Goal: Information Seeking & Learning: Check status

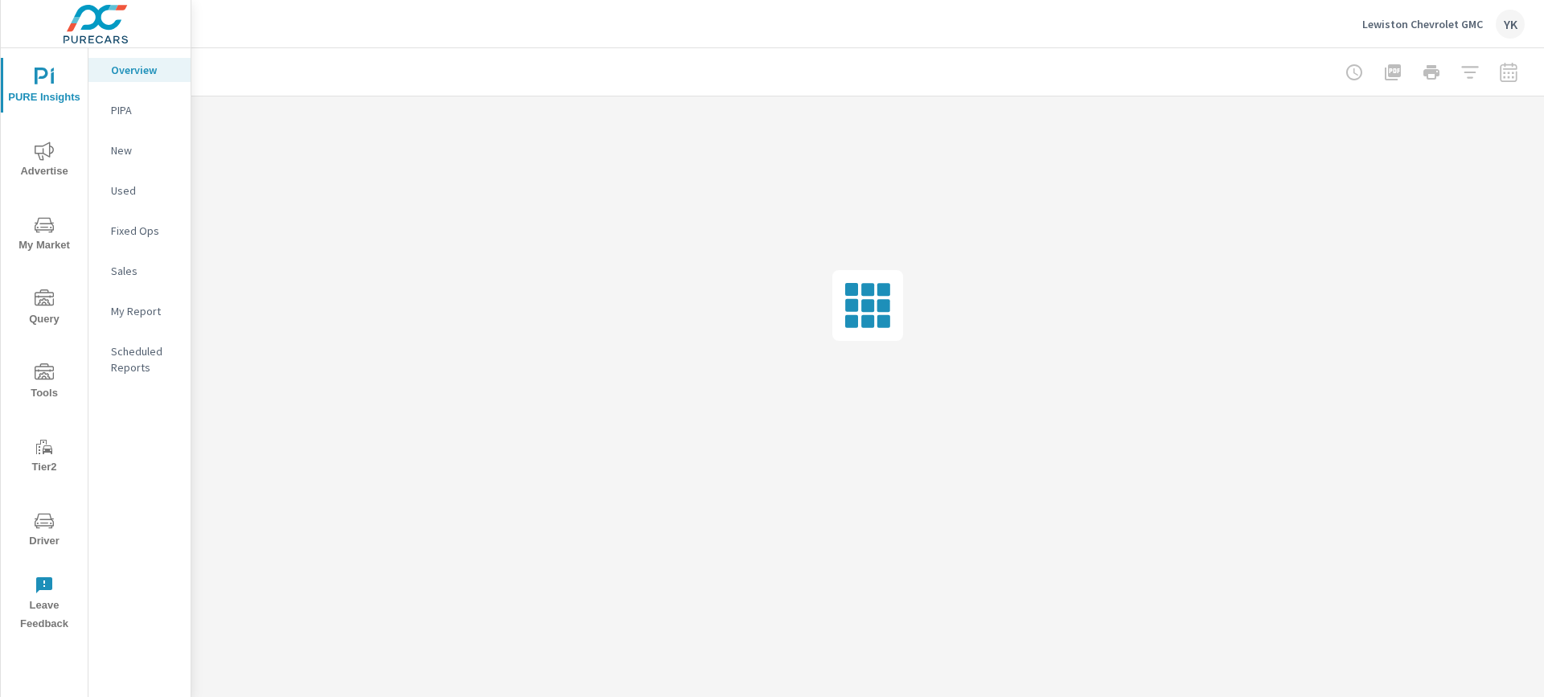
click at [41, 160] on span "Advertise" at bounding box center [44, 161] width 77 height 39
click at [152, 577] on p "Conversions" at bounding box center [144, 585] width 67 height 16
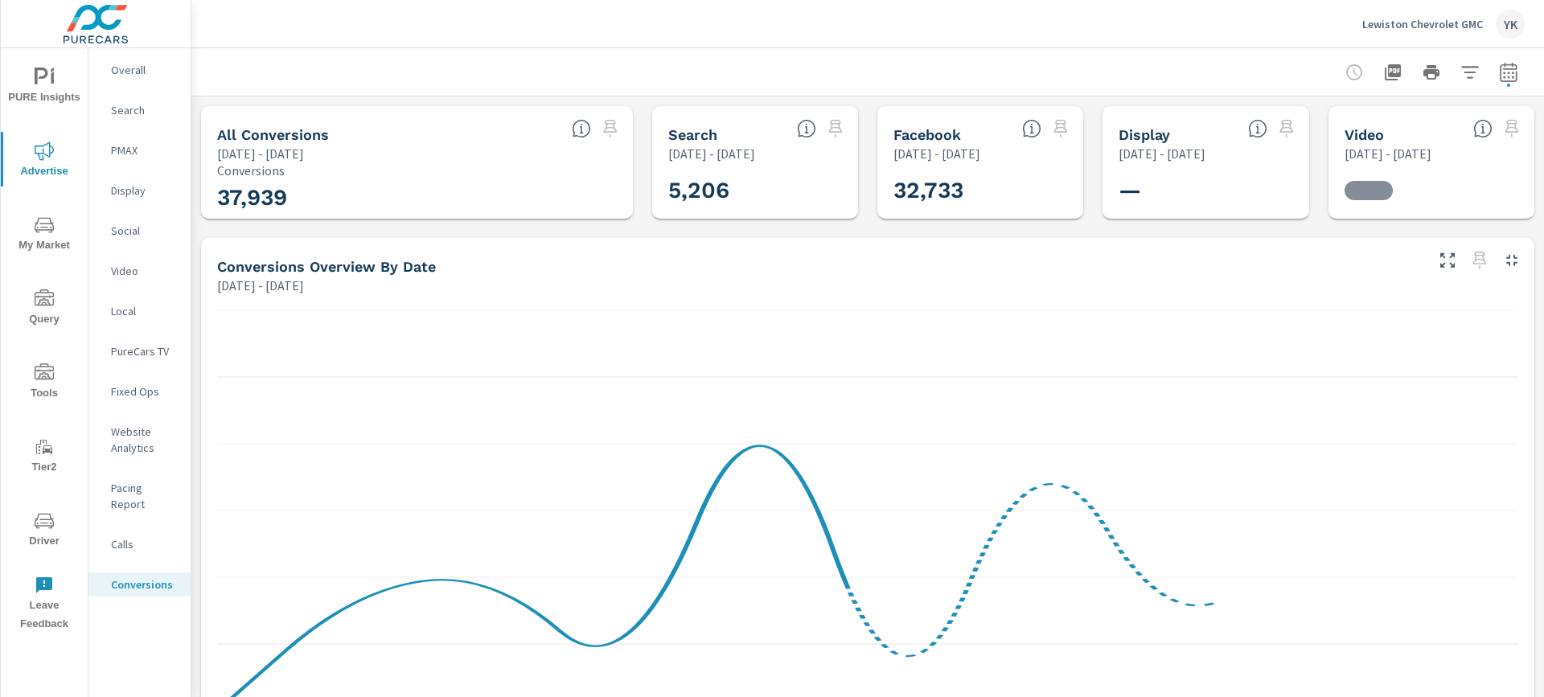
scroll to position [724, 0]
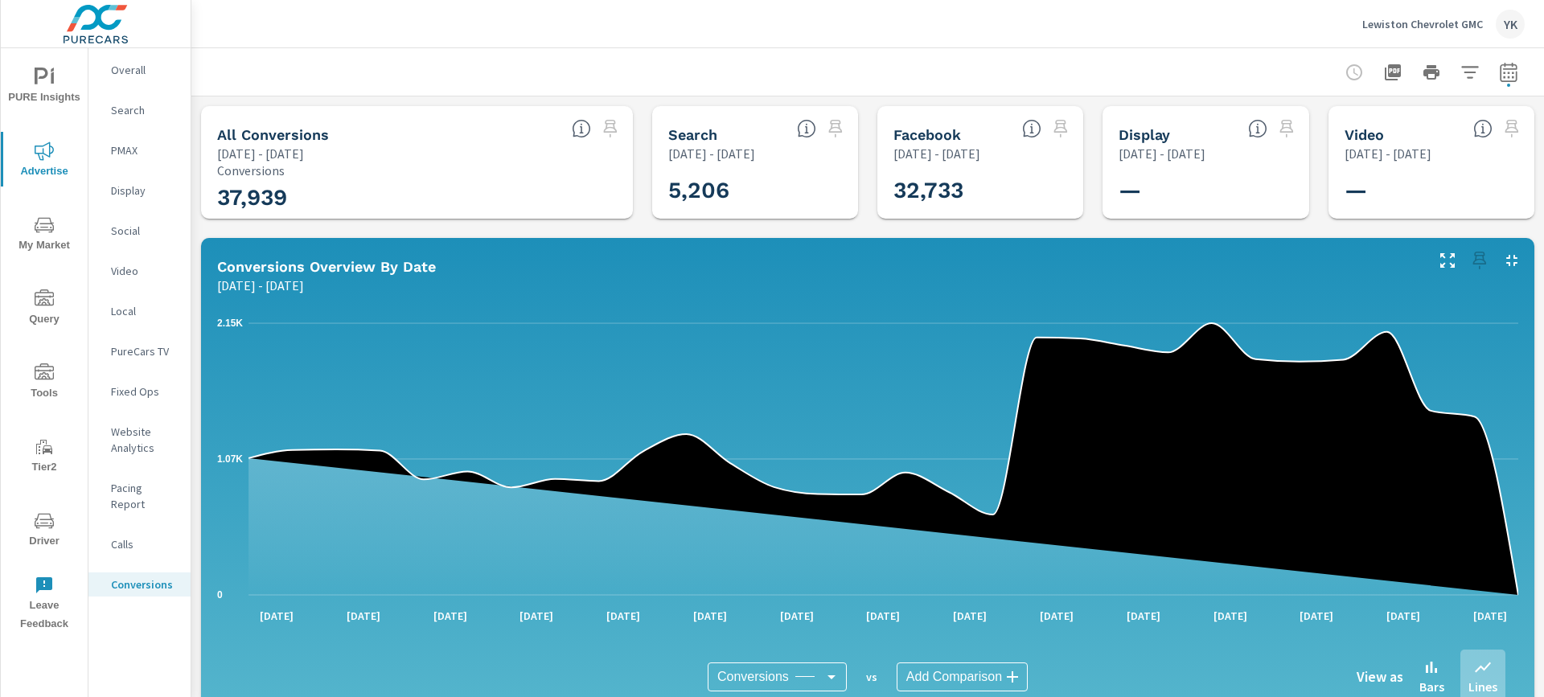
click at [1504, 76] on icon "button" at bounding box center [1508, 75] width 10 height 6
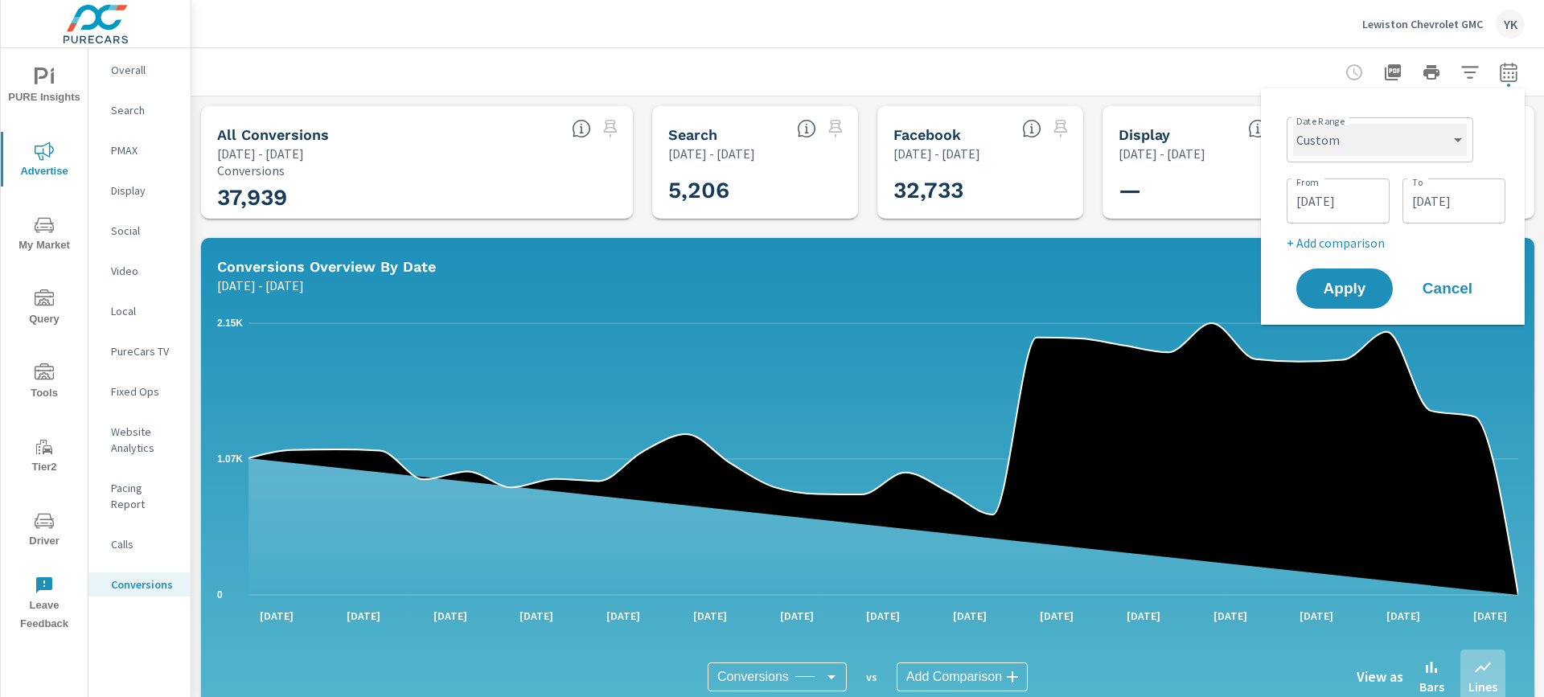
click at [1389, 145] on select "Custom [DATE] Last week Last 7 days Last 14 days Last 30 days Last 45 days Last…" at bounding box center [1380, 140] width 174 height 32
select select "Last month"
click at [1300, 124] on select "Custom [DATE] Last week Last 7 days Last 14 days Last 30 days Last 45 days Last…" at bounding box center [1380, 140] width 174 height 32
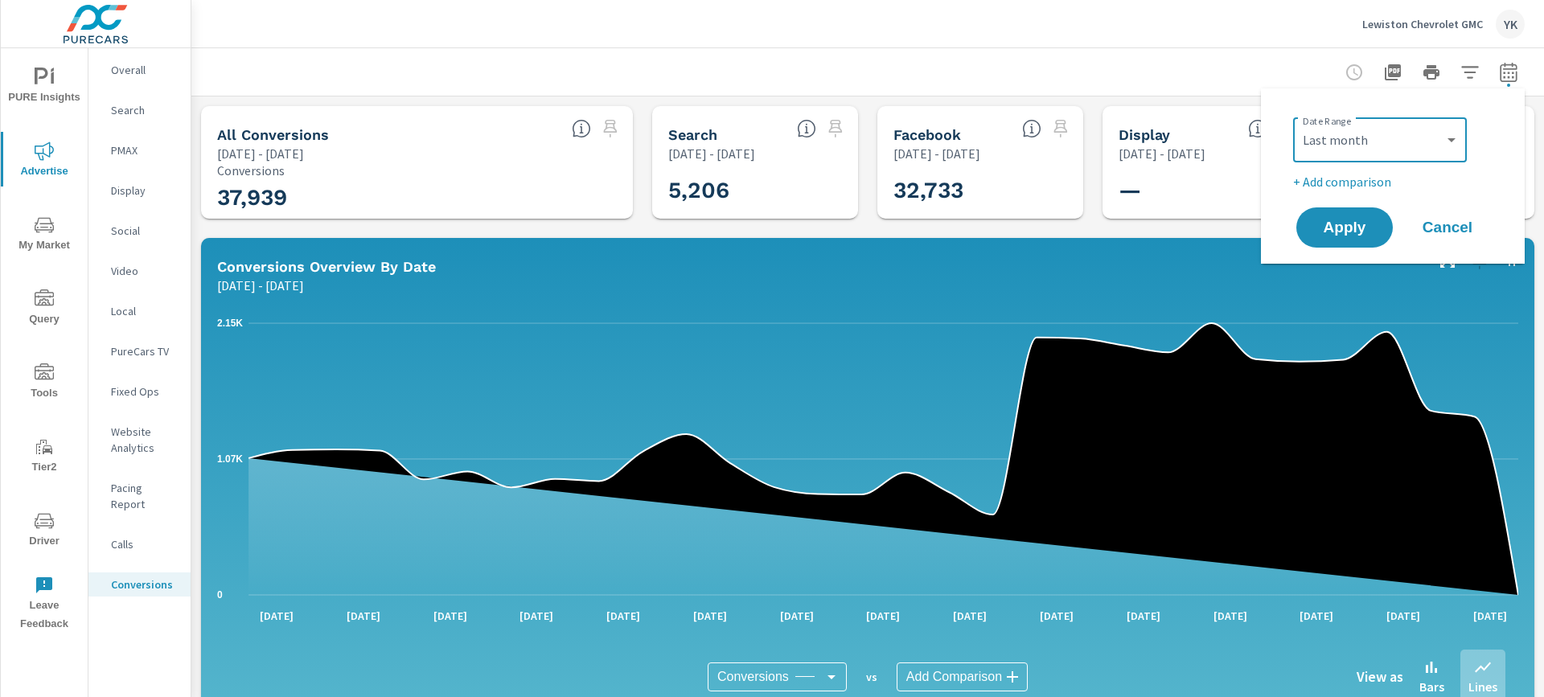
click at [1317, 185] on p "+ Add comparison" at bounding box center [1396, 181] width 206 height 19
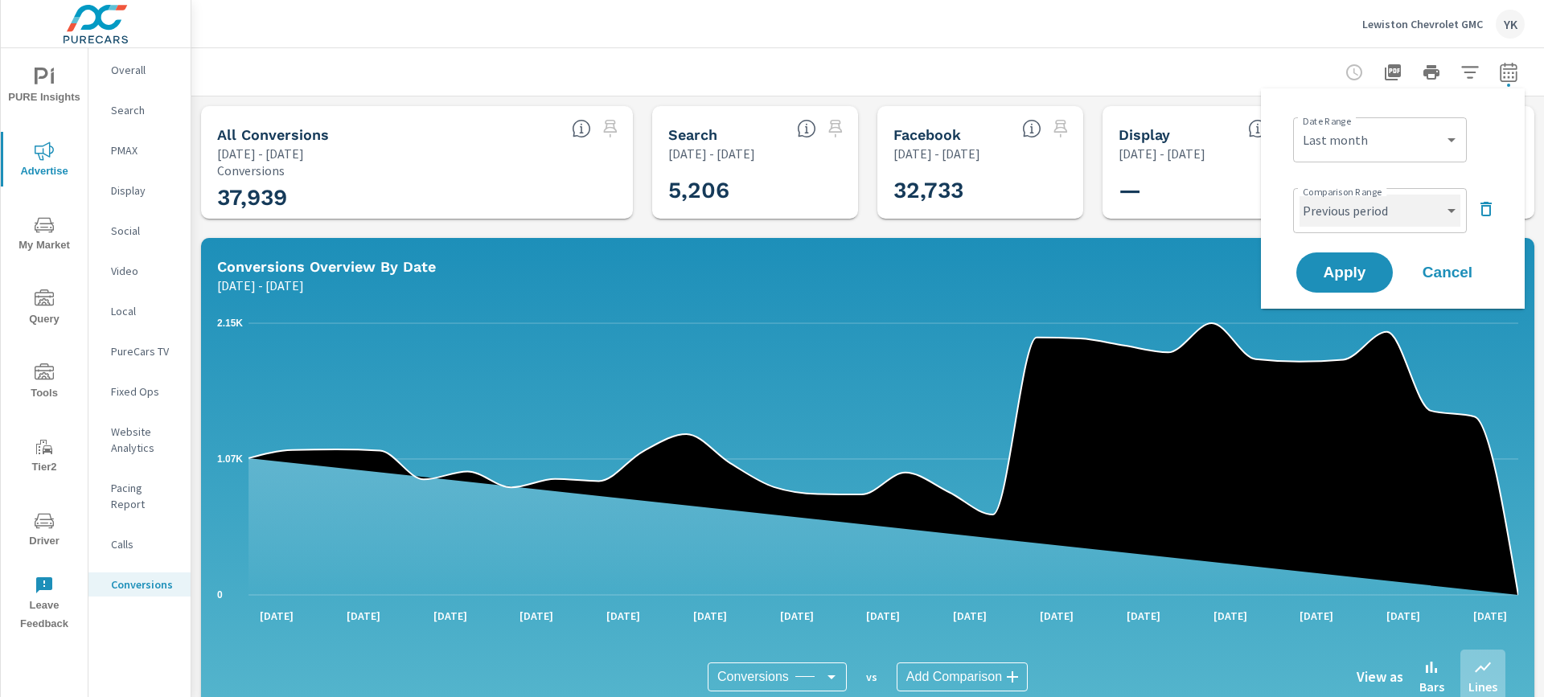
click at [1318, 196] on select "Custom Previous period Previous month Previous year" at bounding box center [1380, 211] width 161 height 32
select select "Previous month"
click at [1300, 195] on select "Custom Previous period Previous month Previous year" at bounding box center [1380, 211] width 161 height 32
click at [1325, 279] on span "Apply" at bounding box center [1345, 272] width 66 height 15
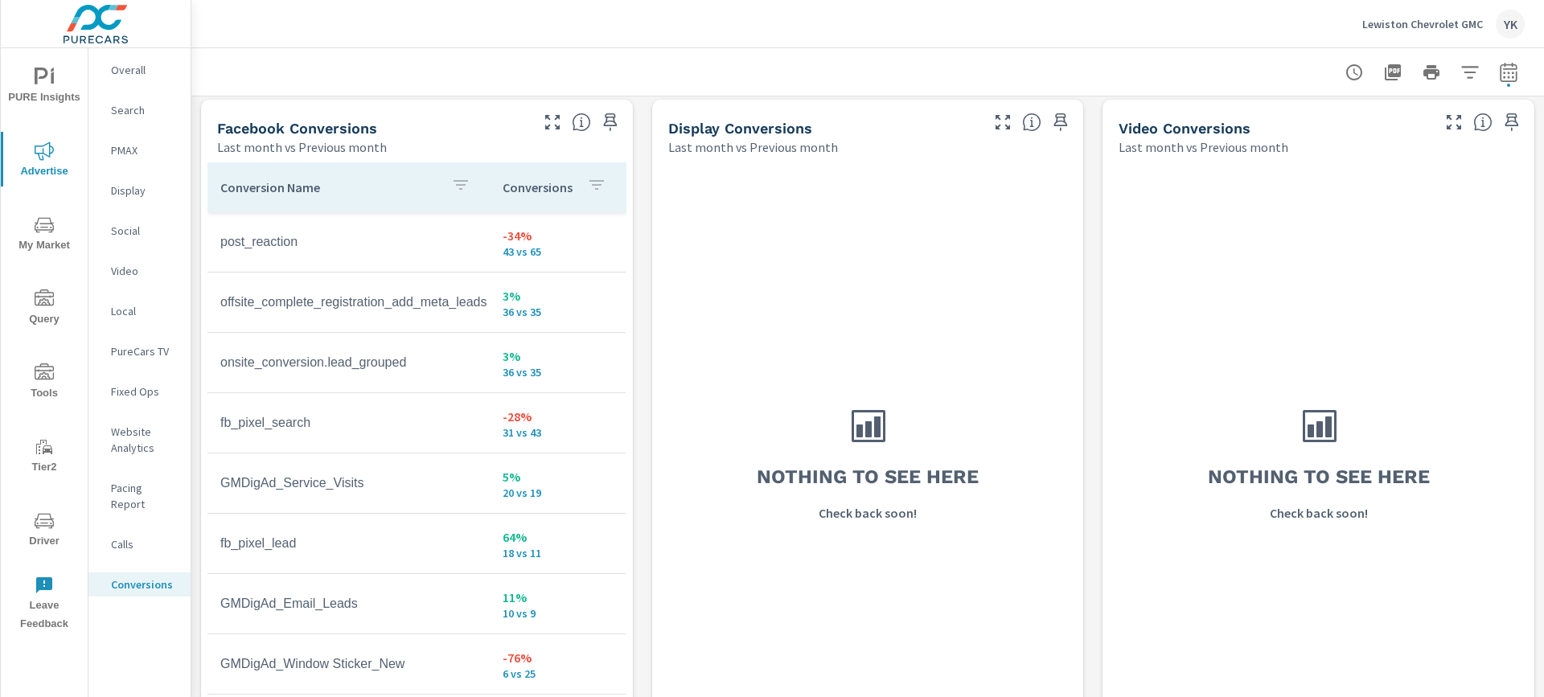
scroll to position [1558, 0]
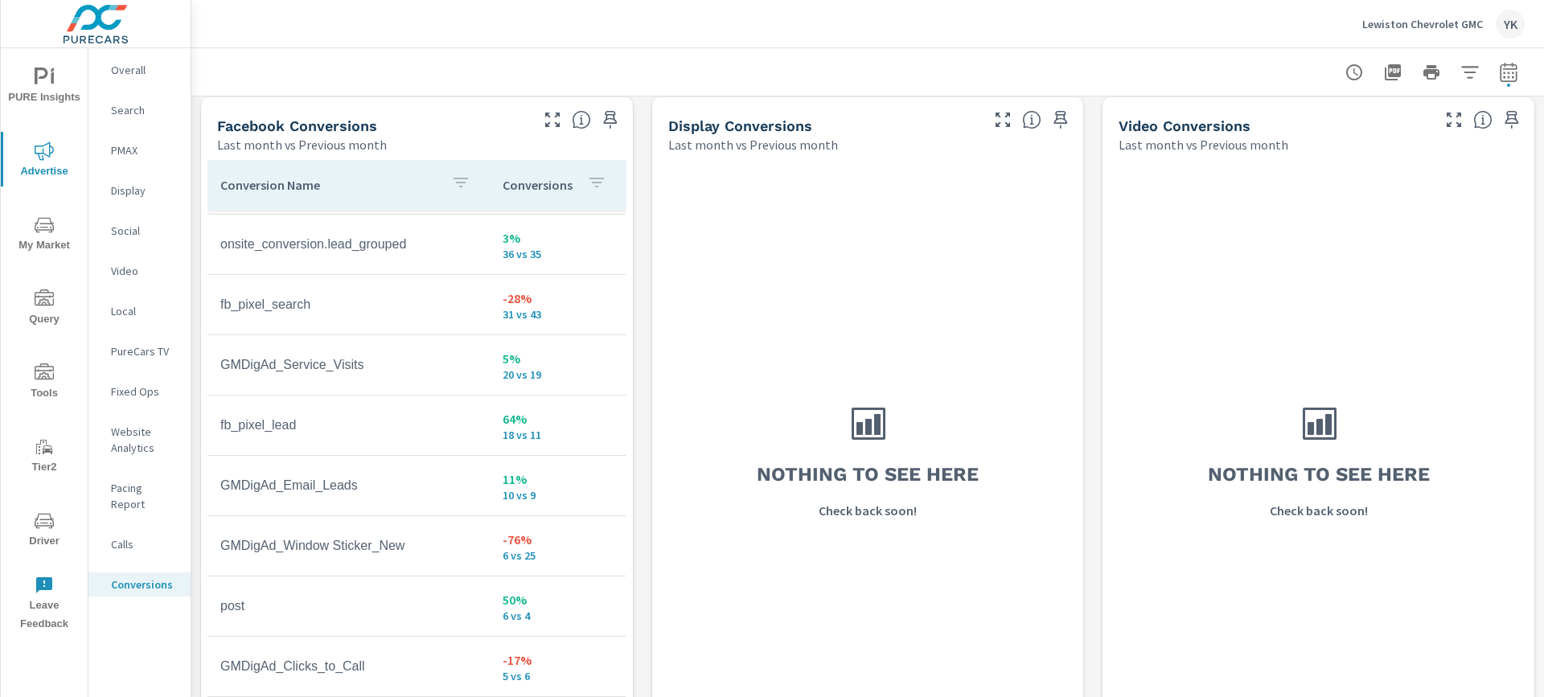
scroll to position [840, 0]
click at [145, 79] on div "Overall" at bounding box center [139, 70] width 102 height 24
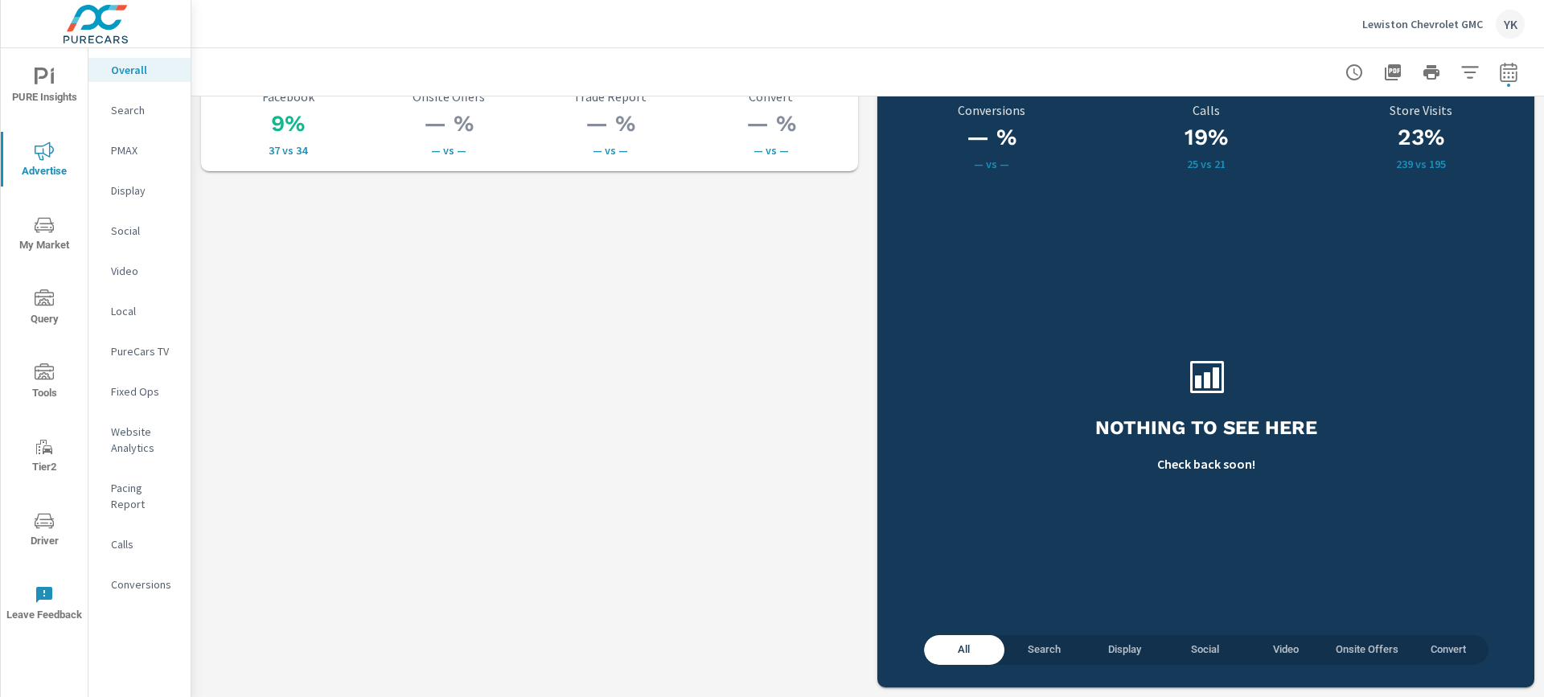
scroll to position [2198, 0]
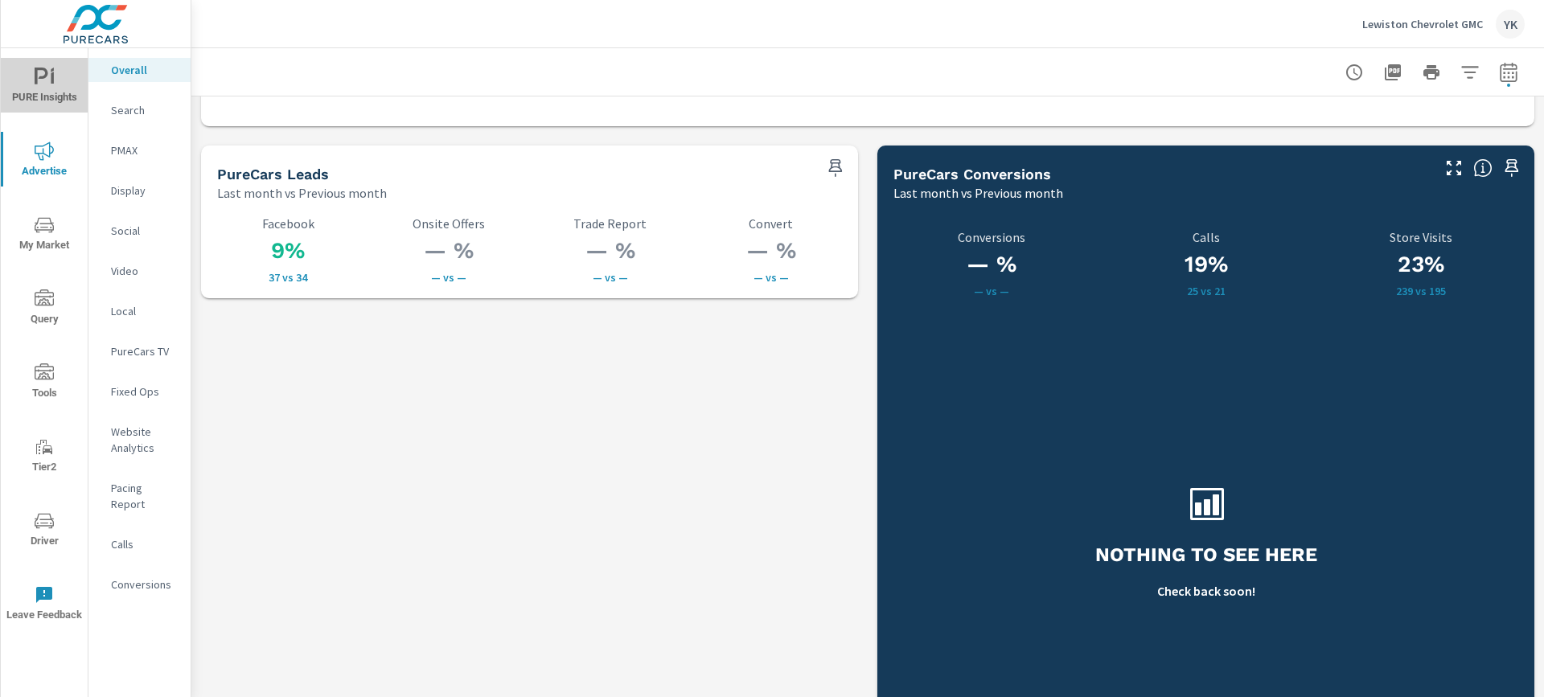
click at [62, 94] on span "PURE Insights" at bounding box center [44, 87] width 77 height 39
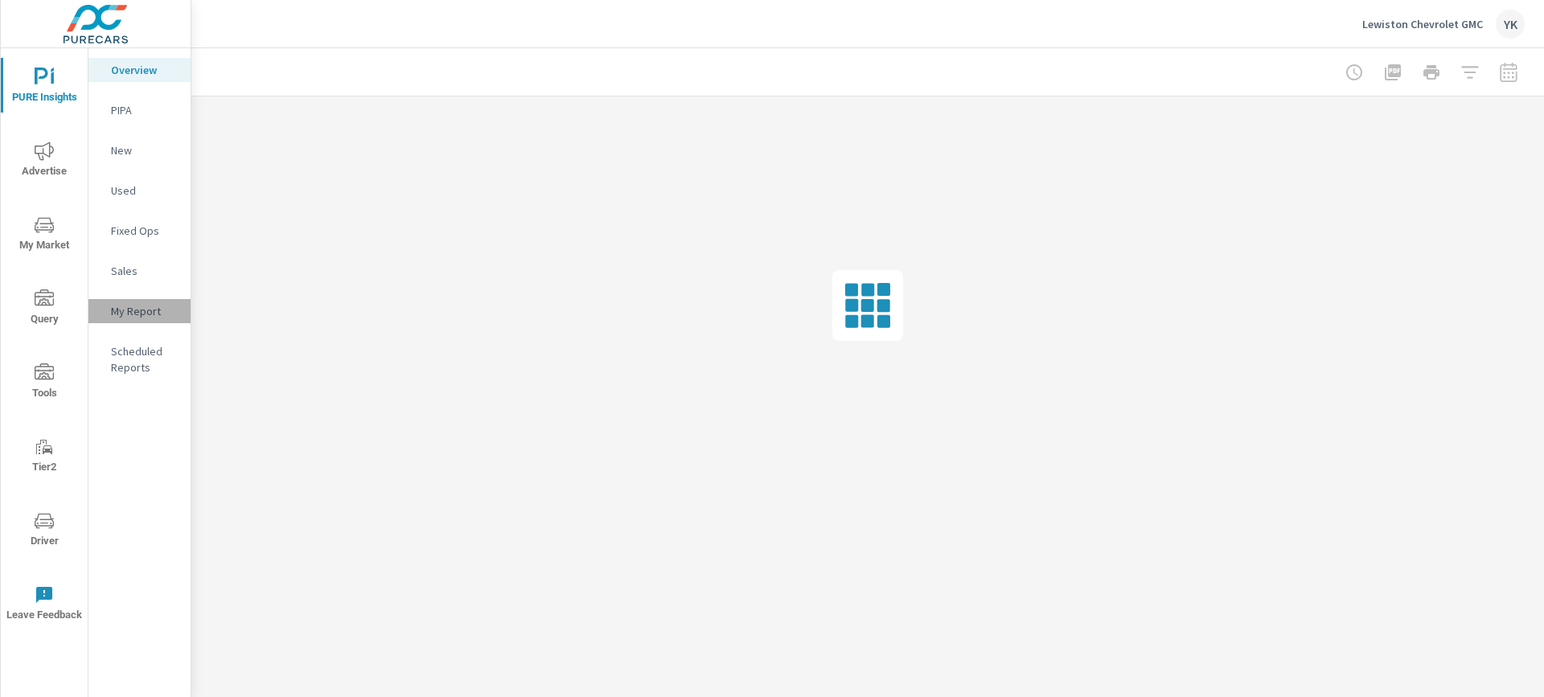
click at [138, 316] on p "My Report" at bounding box center [144, 311] width 67 height 16
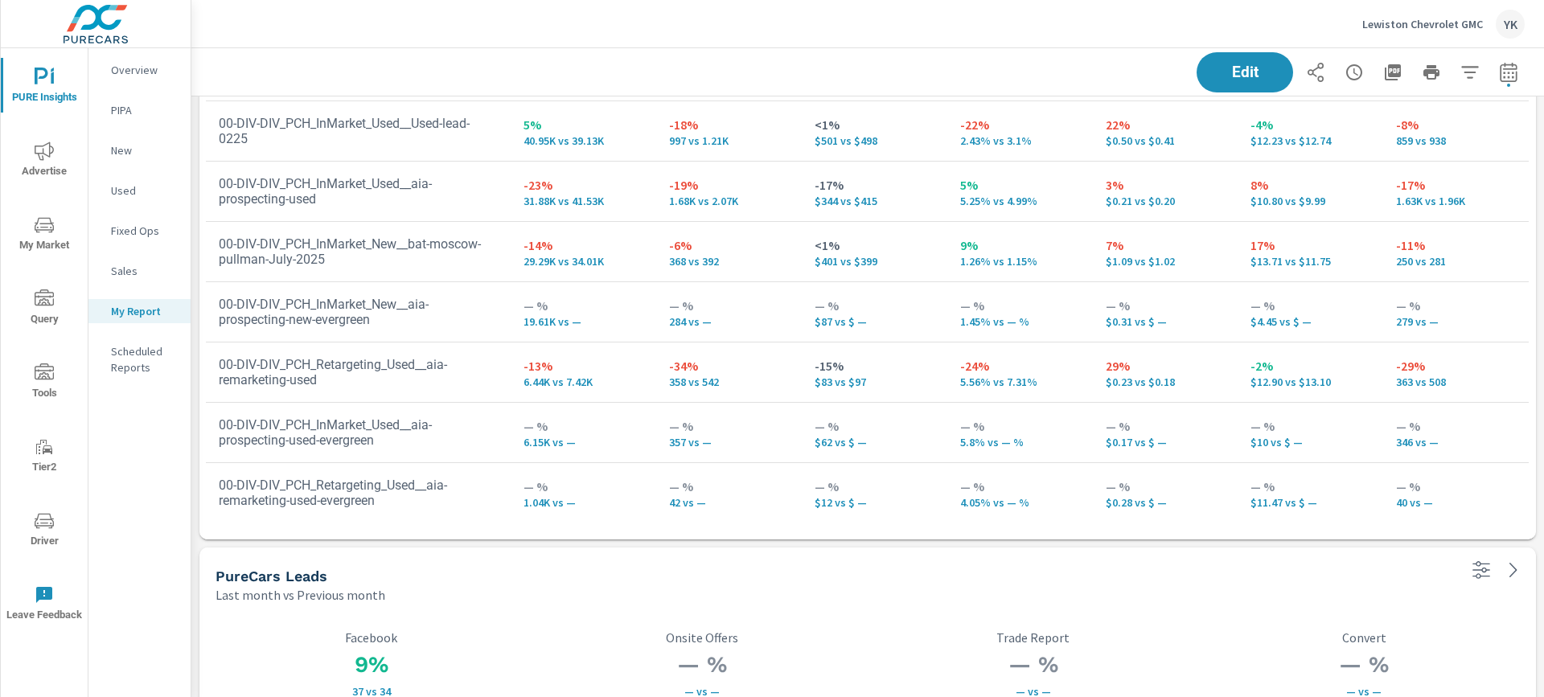
scroll to position [3811, 0]
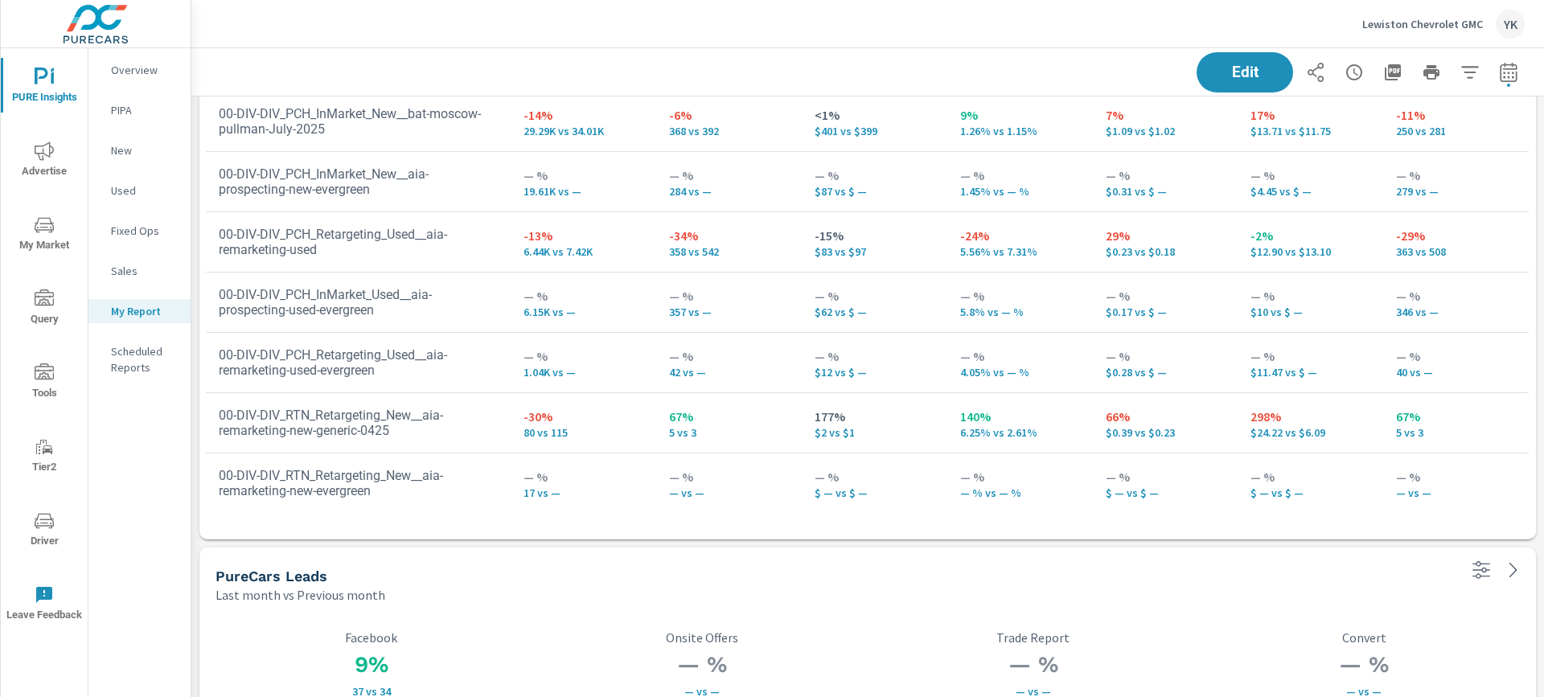
scroll to position [135, 0]
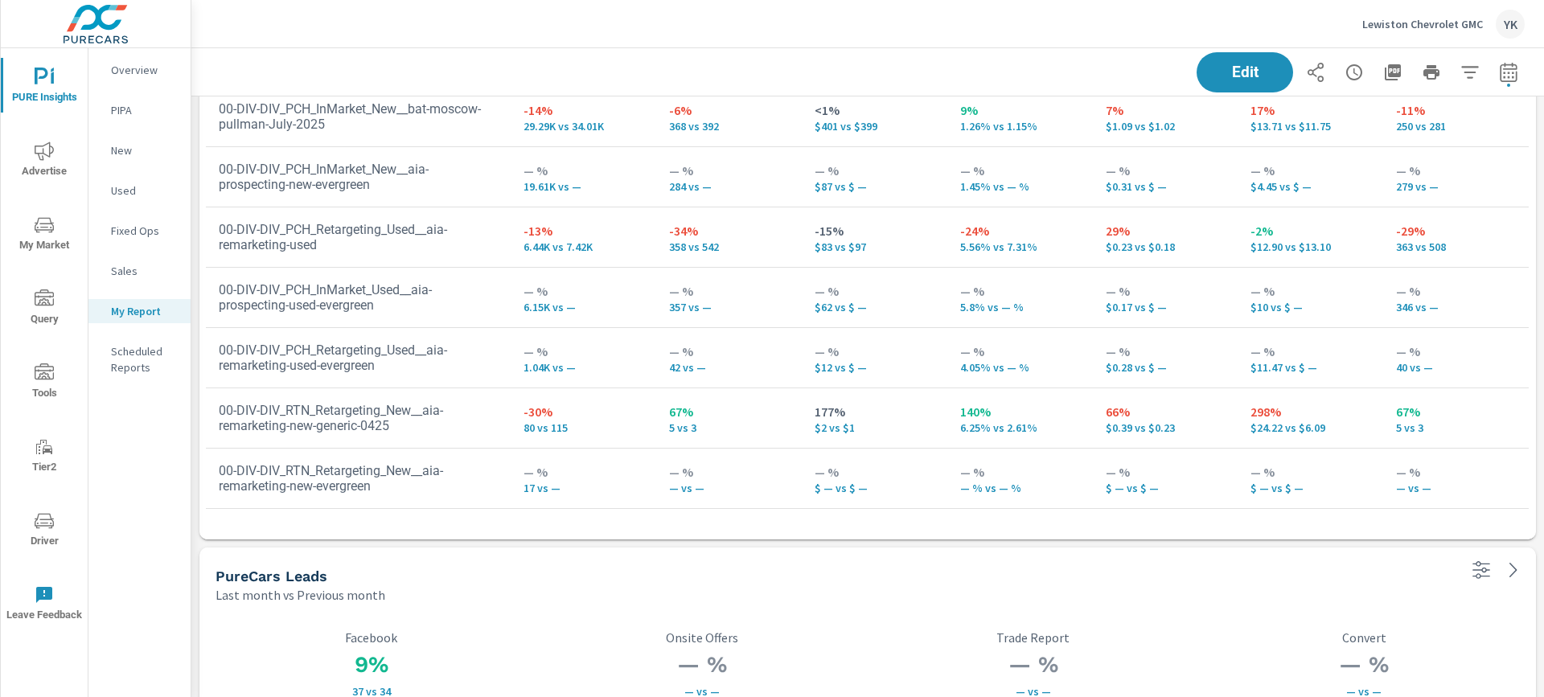
scroll to position [16, 0]
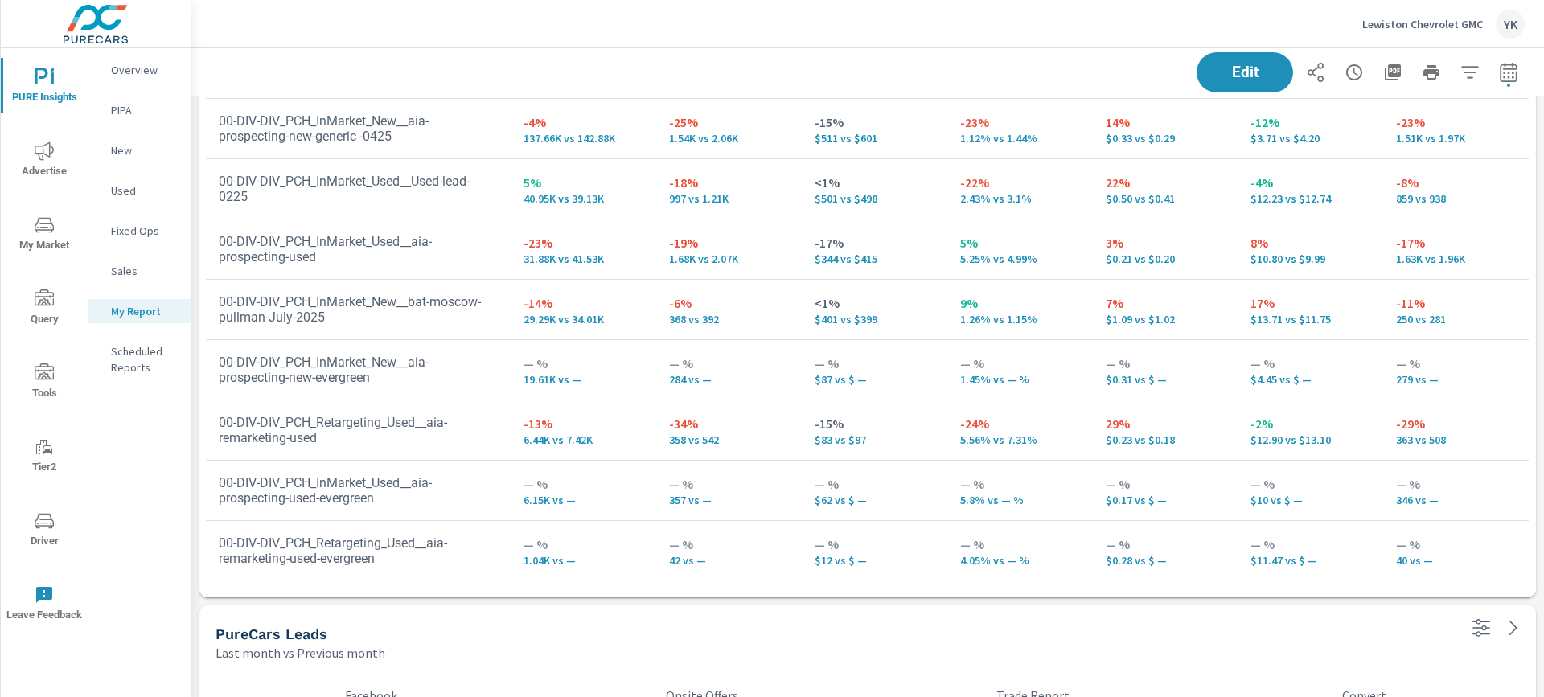
scroll to position [3746, 0]
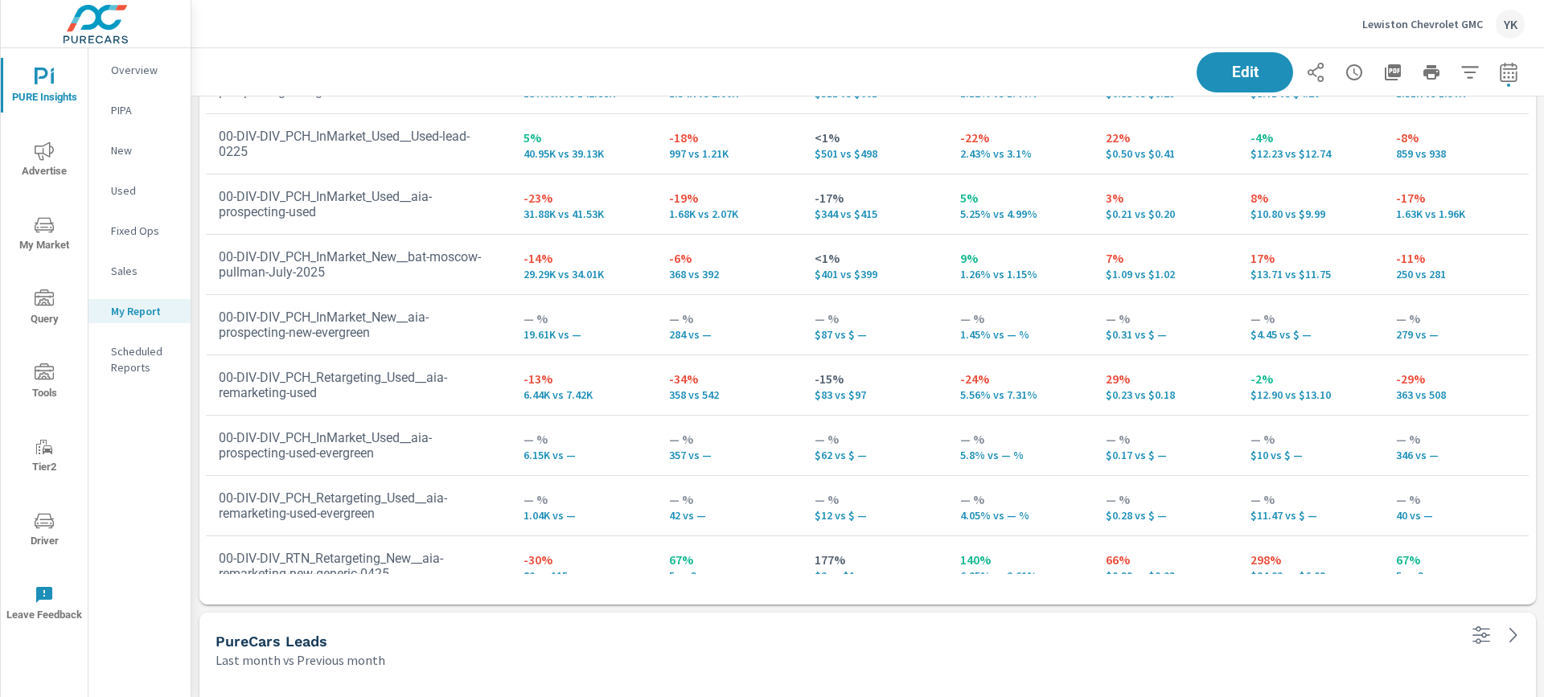
scroll to position [135, 0]
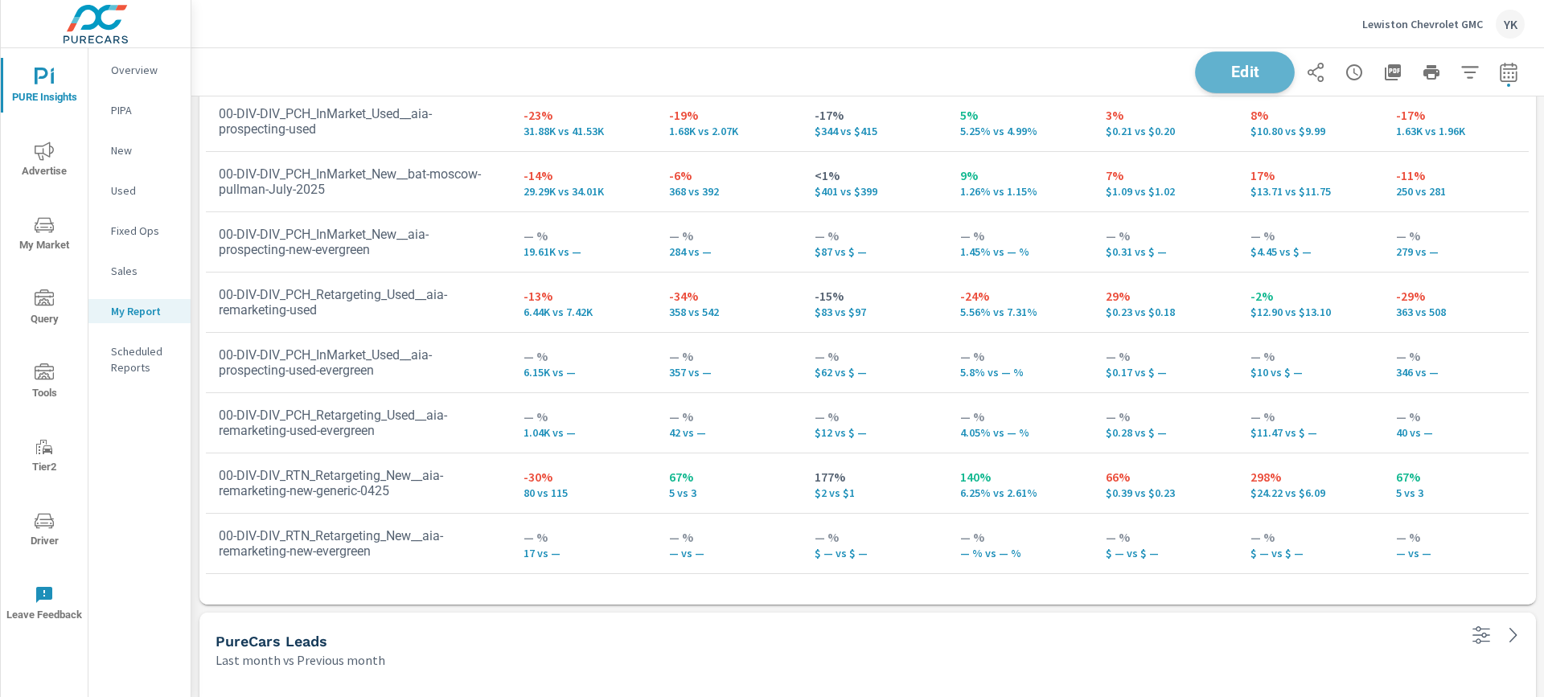
click at [1232, 80] on span "Edit" at bounding box center [1245, 71] width 66 height 15
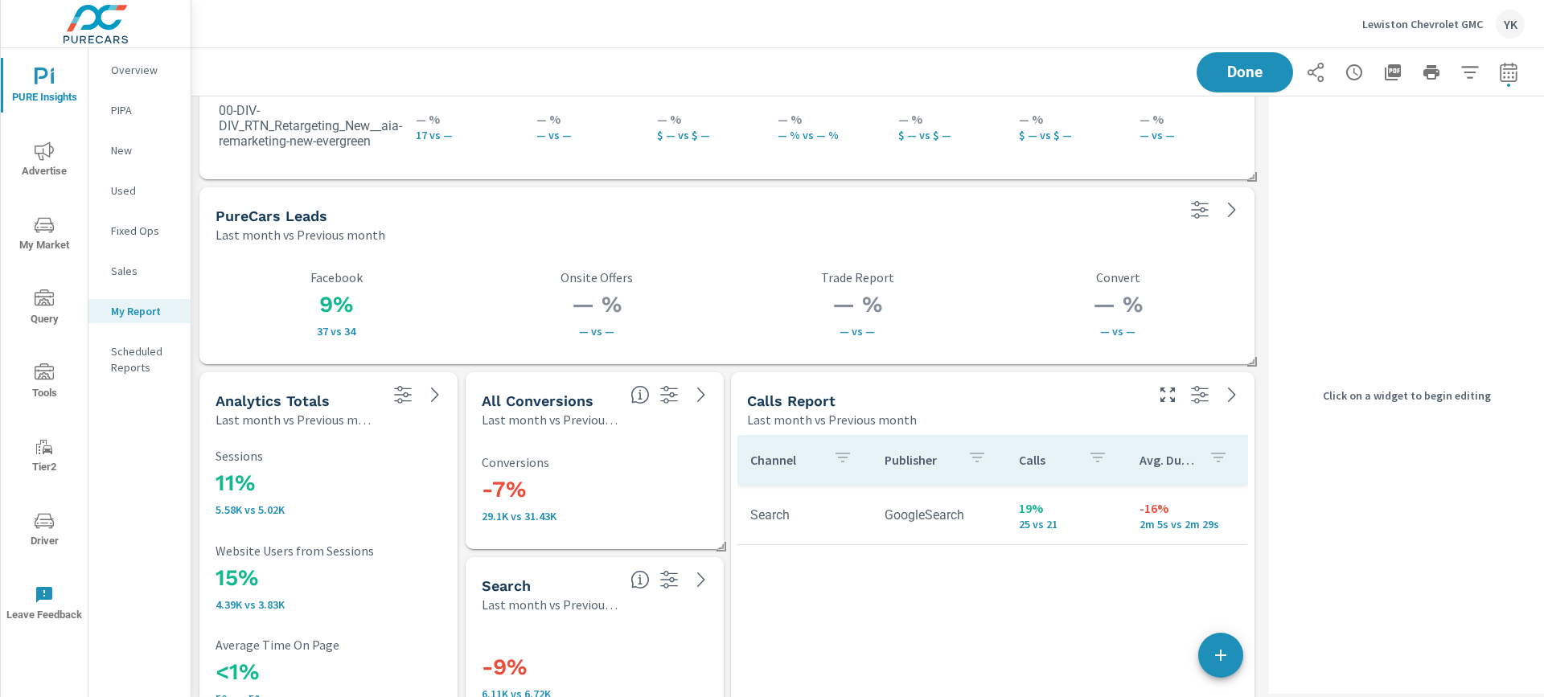
scroll to position [4152, 0]
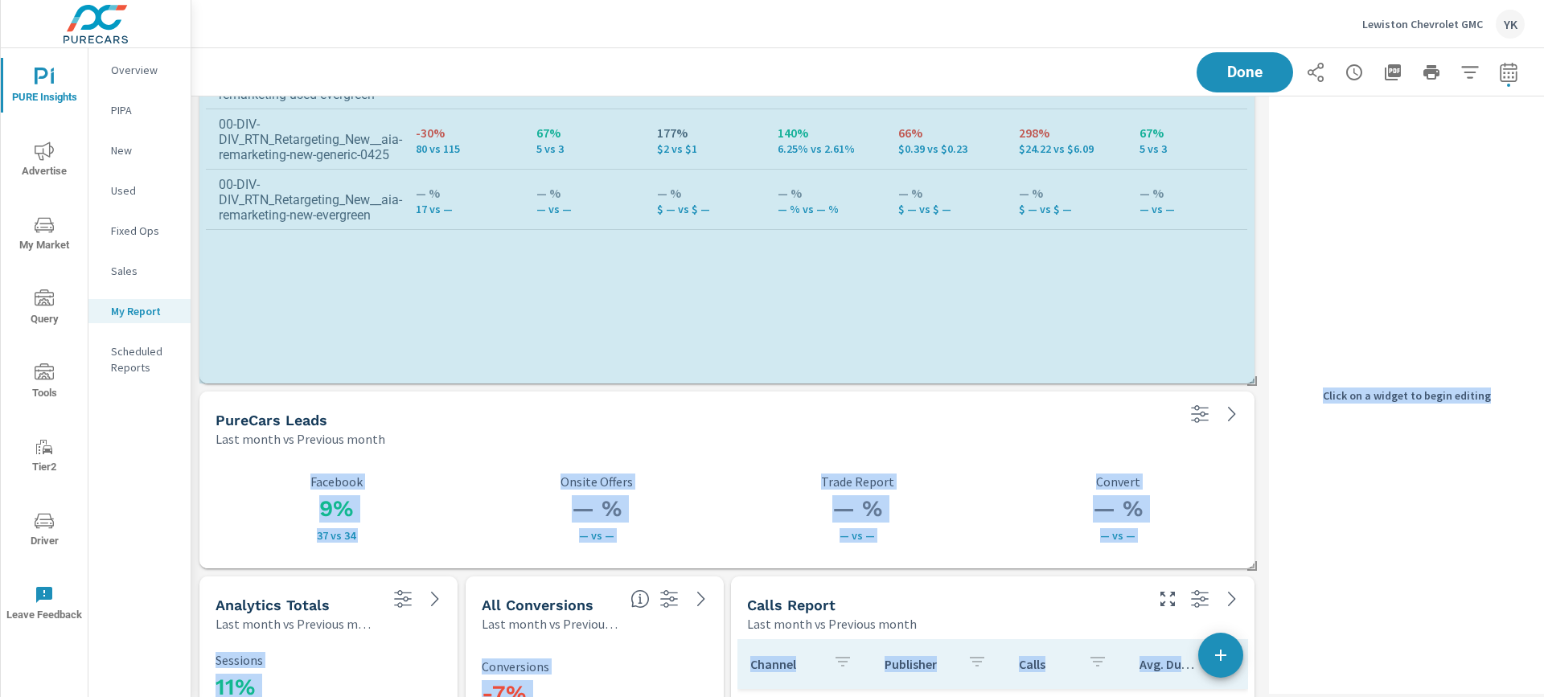
scroll to position [5556, 1072]
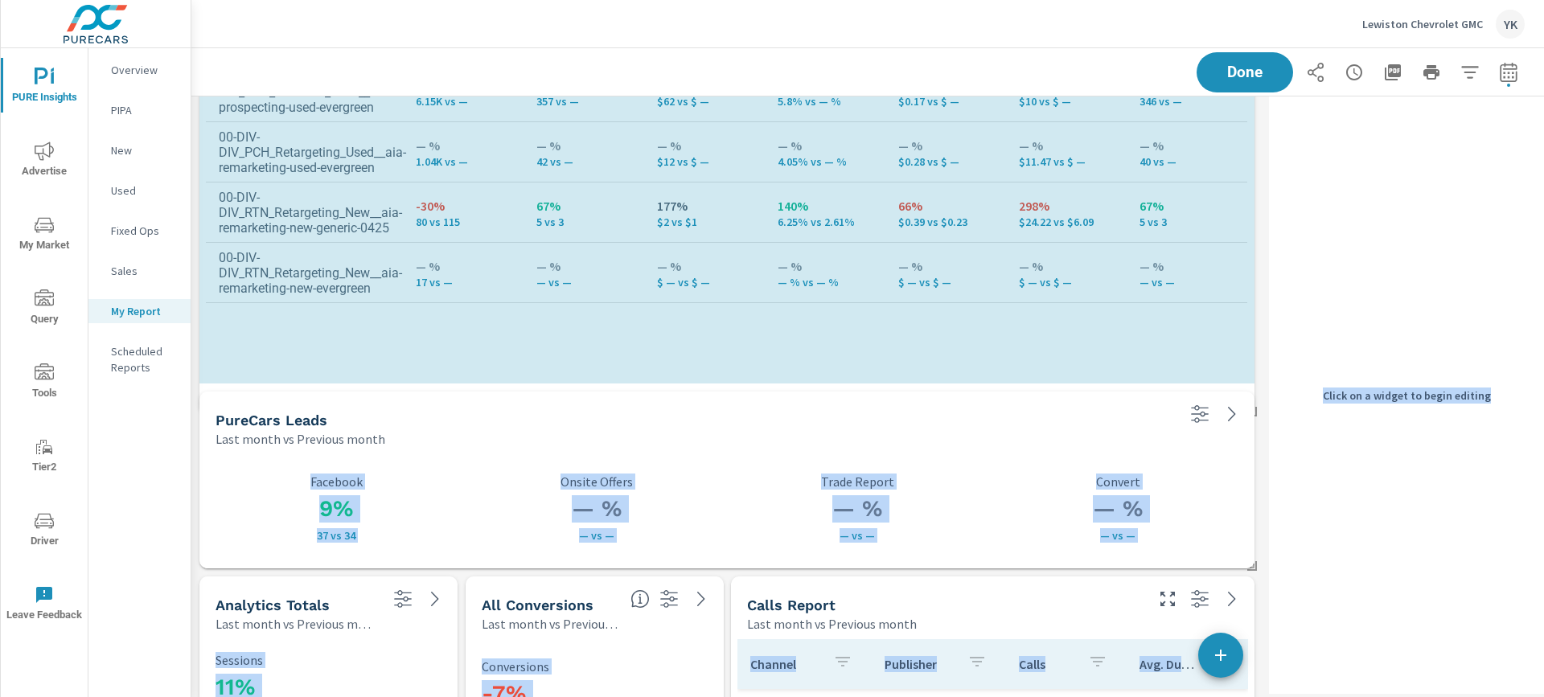
drag, startPoint x: 1250, startPoint y: 198, endPoint x: 1267, endPoint y: 413, distance: 216.2
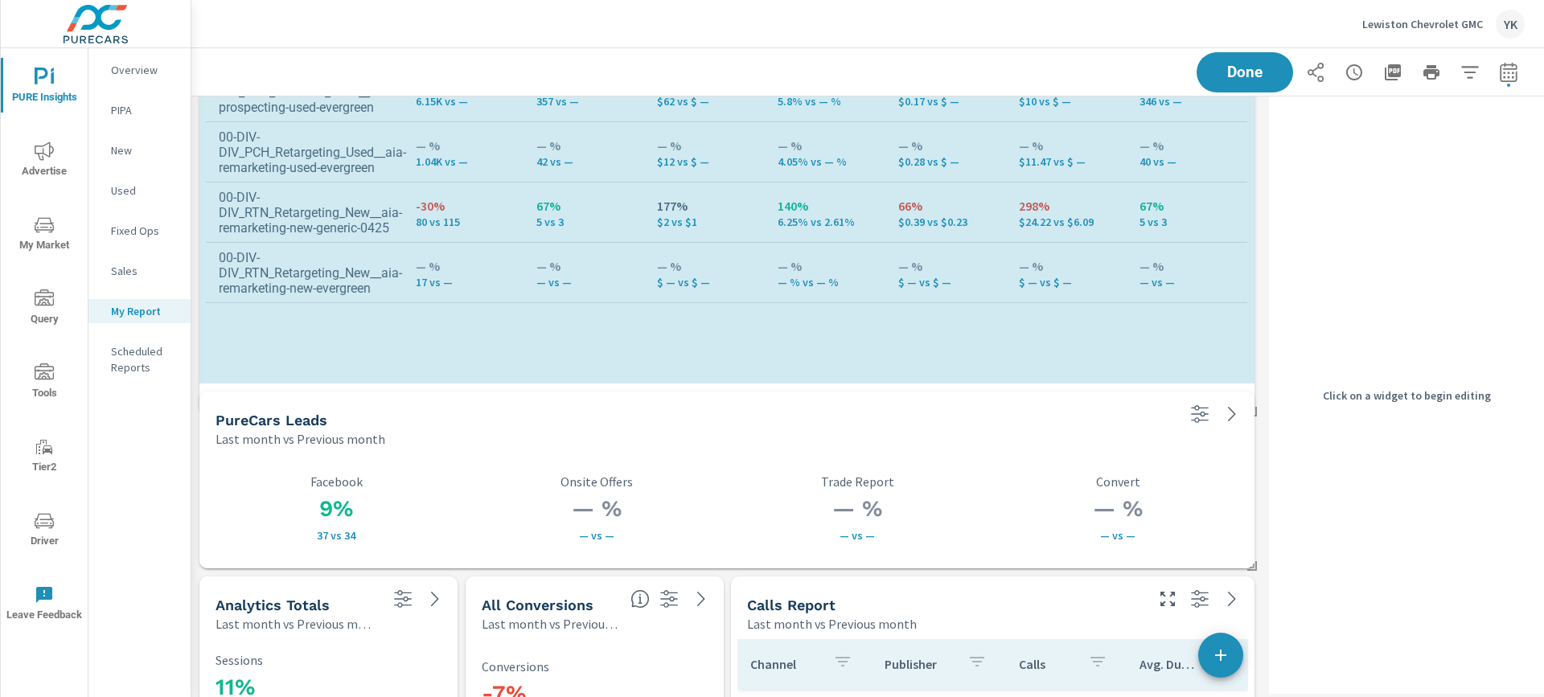
scroll to position [5558, 1072]
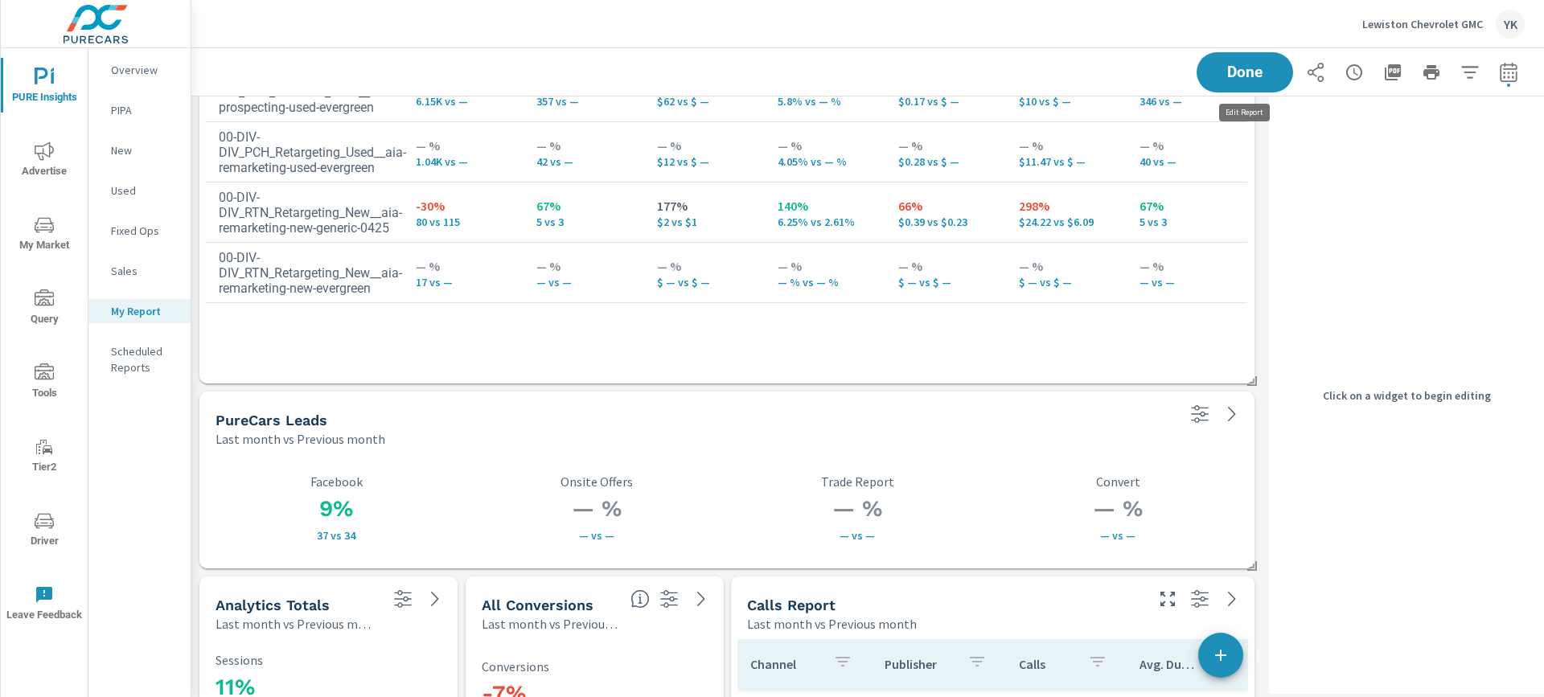
click at [1246, 72] on span "Done" at bounding box center [1245, 72] width 64 height 14
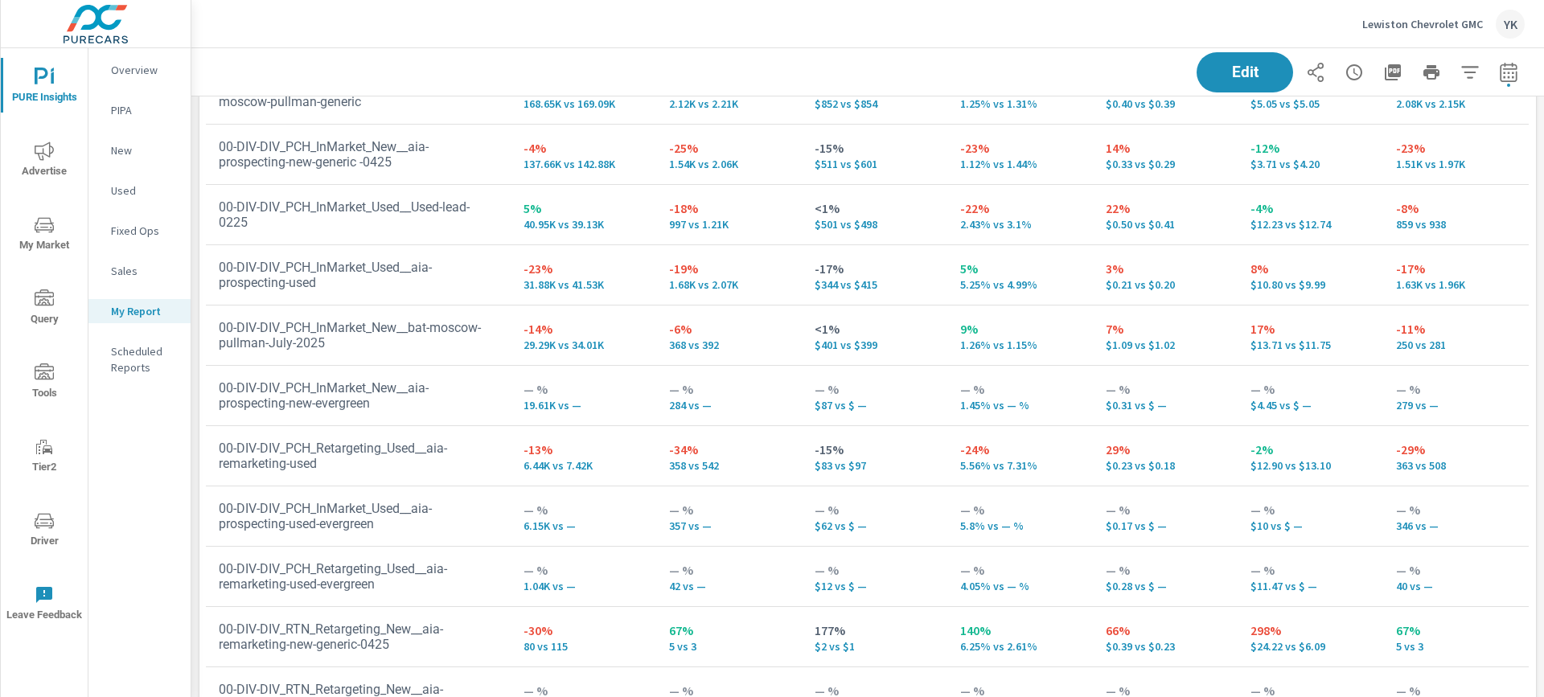
scroll to position [3715, 0]
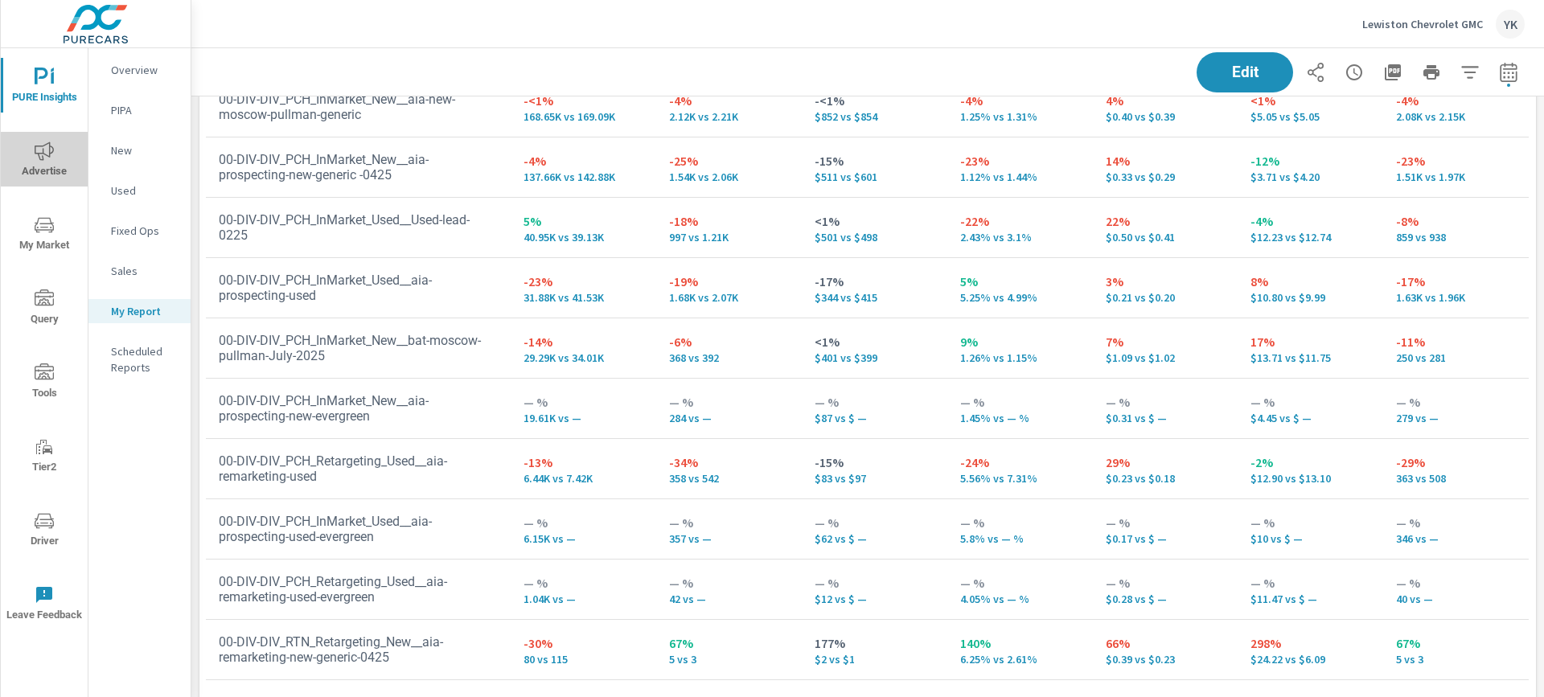
click at [44, 154] on icon "nav menu" at bounding box center [44, 151] width 19 height 19
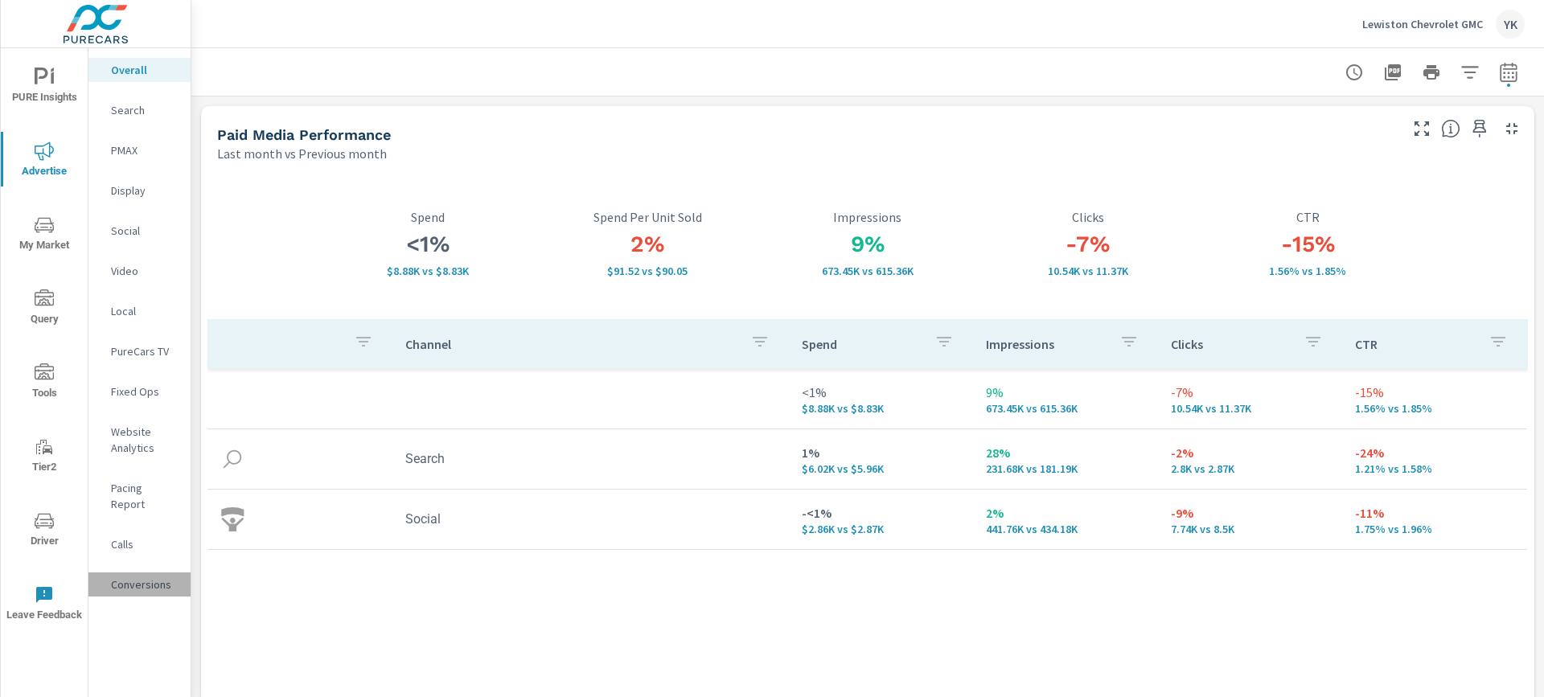
click at [154, 573] on div "Conversions" at bounding box center [139, 585] width 102 height 24
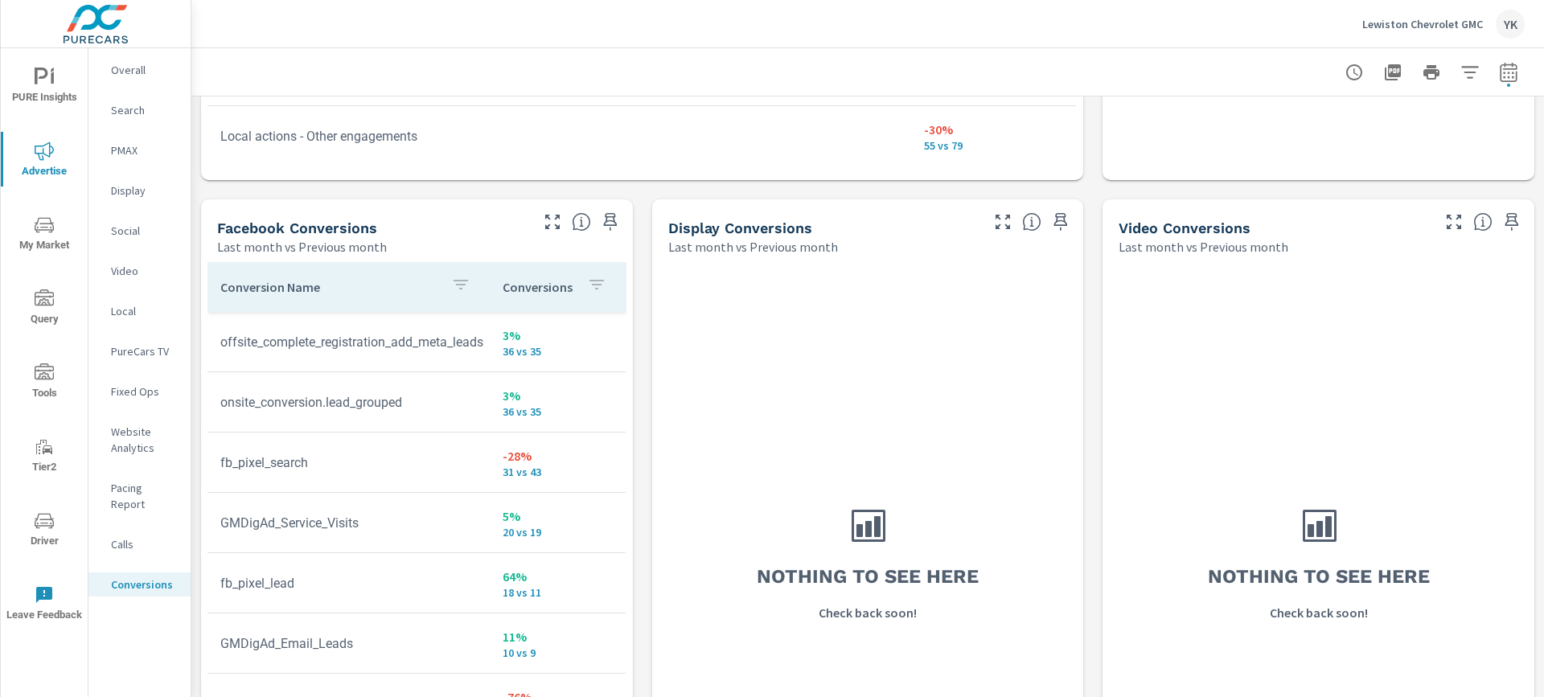
scroll to position [1637, 0]
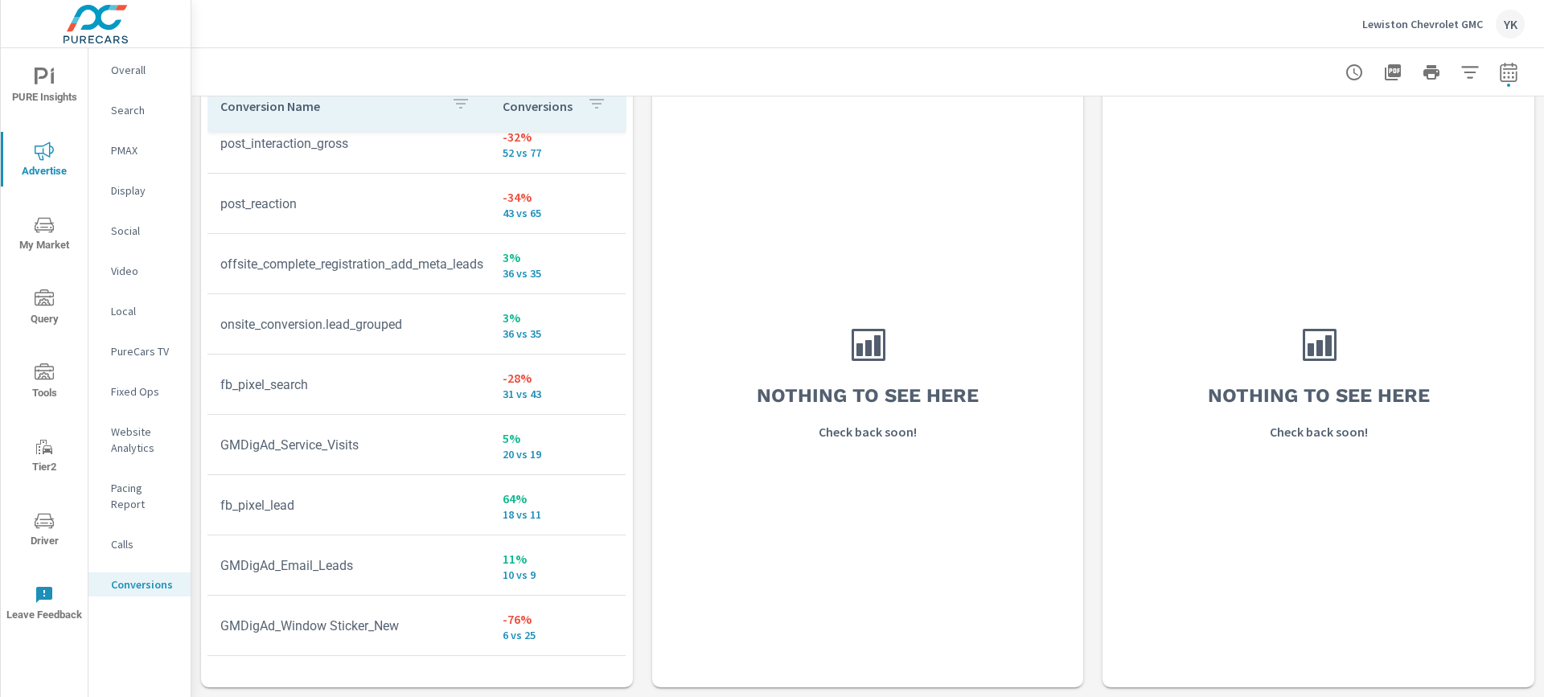
scroll to position [92, 0]
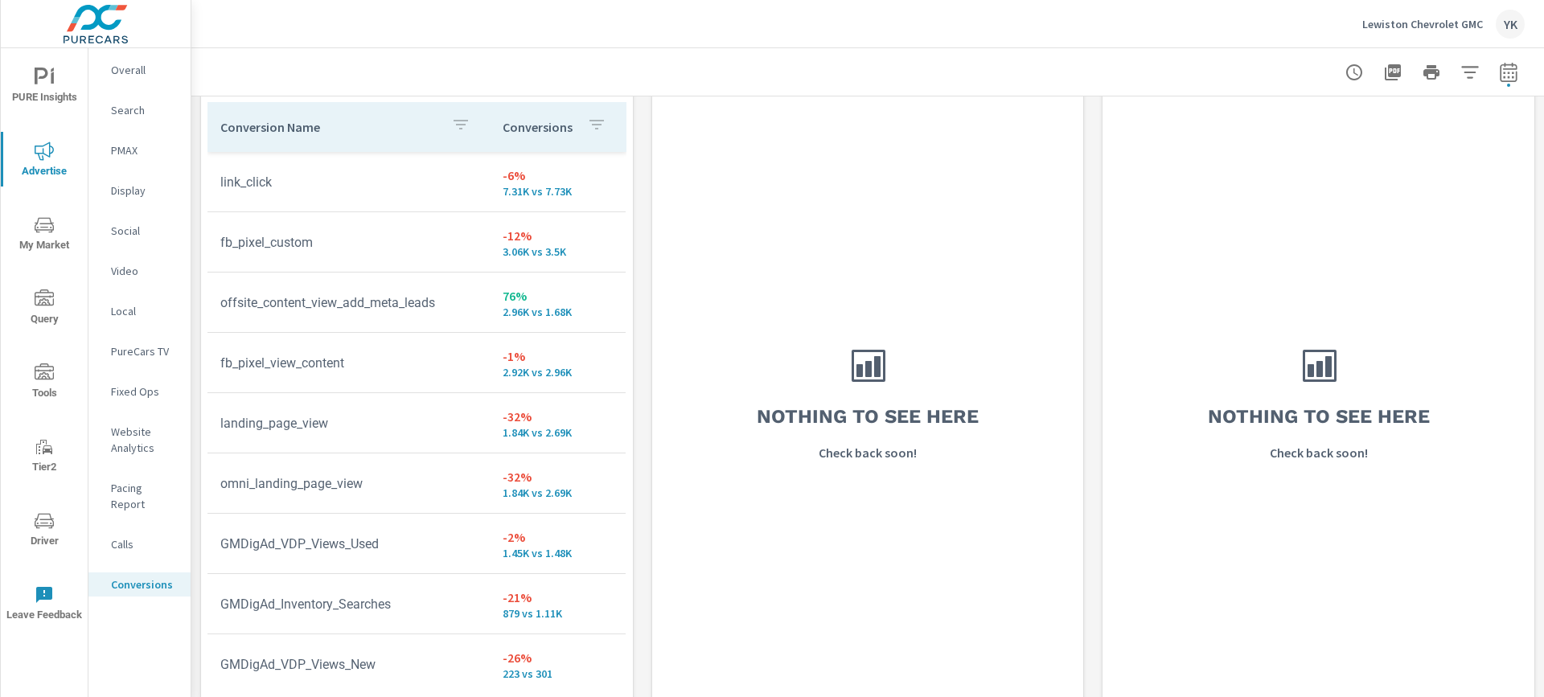
scroll to position [1617, 0]
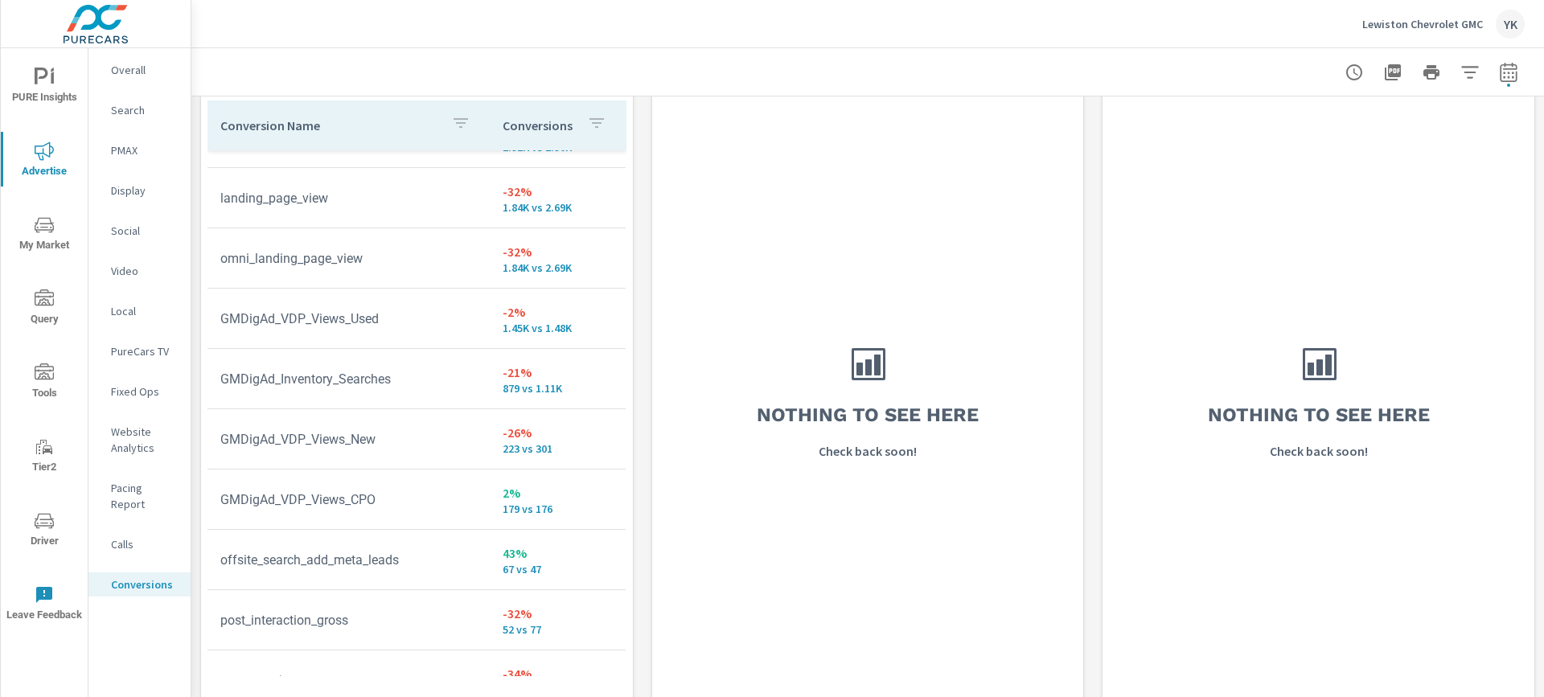
scroll to position [227, 0]
